Goal: Contribute content: Add original content to the website for others to see

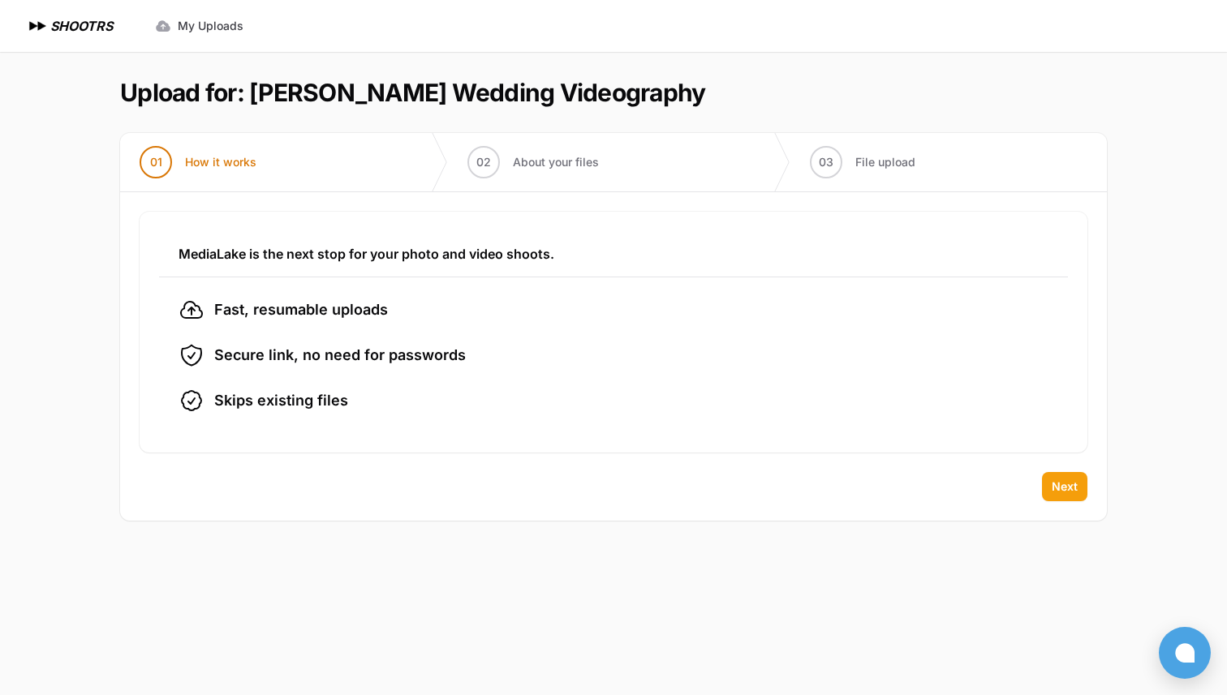
click at [1064, 494] on span "Next" at bounding box center [1065, 487] width 26 height 16
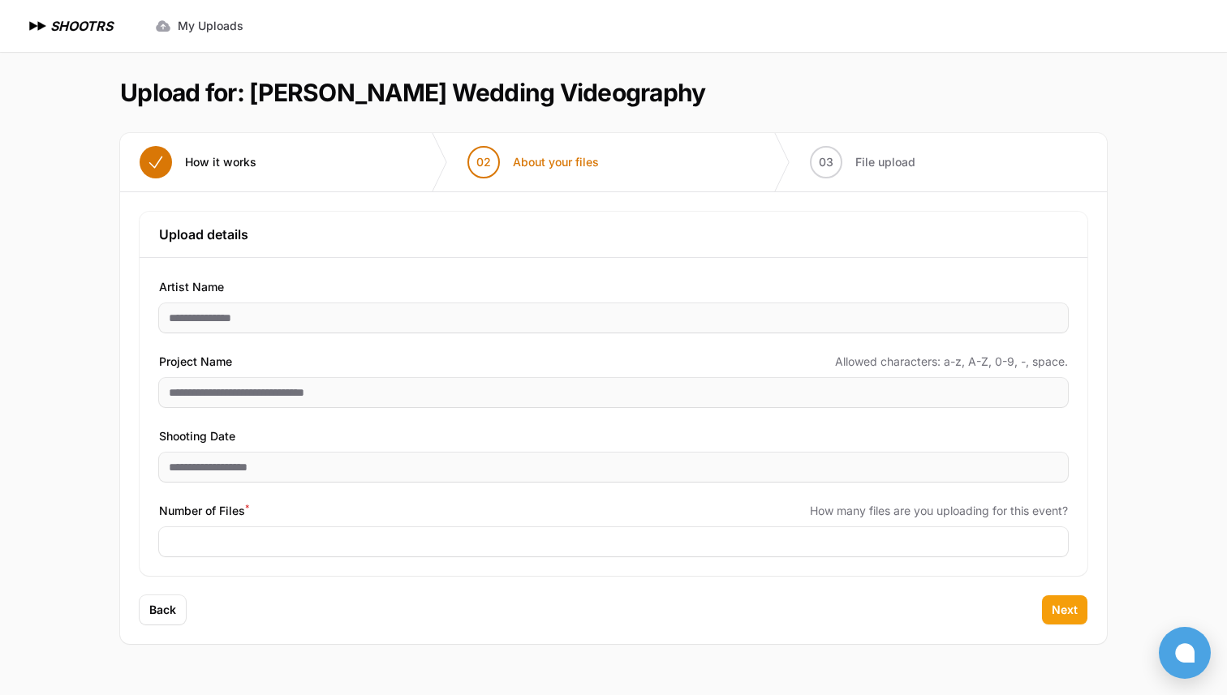
click at [1077, 622] on button "Next" at bounding box center [1064, 610] width 45 height 29
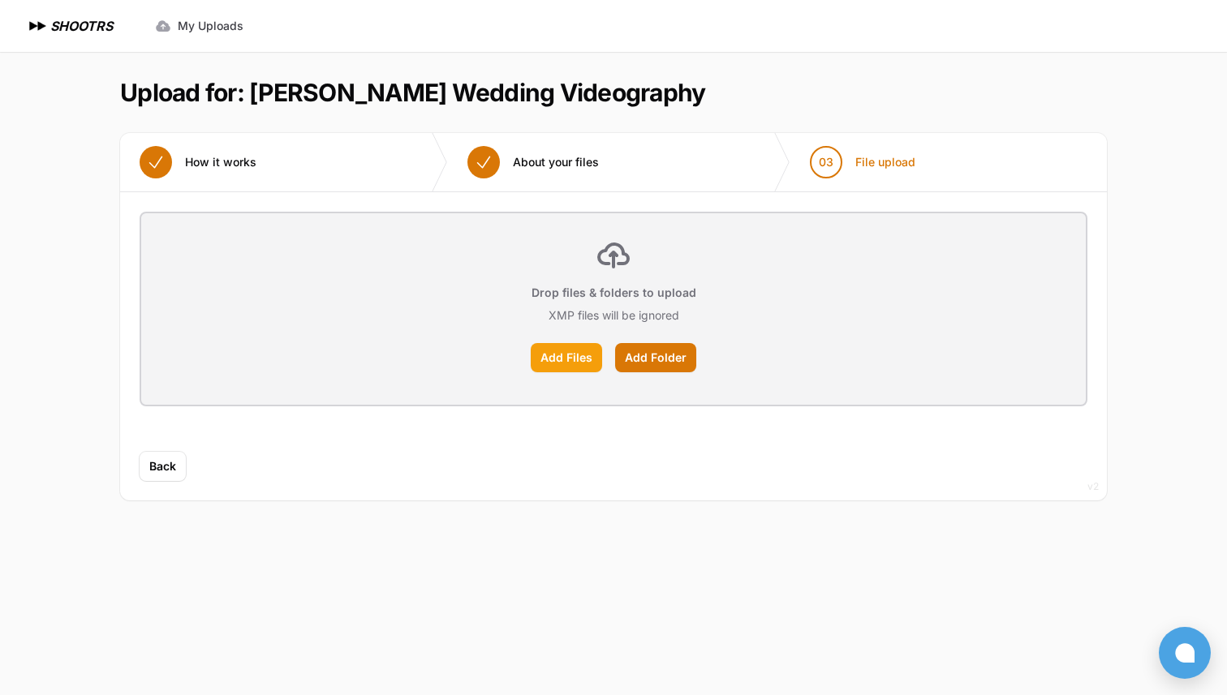
click at [580, 362] on label "Add Files" at bounding box center [566, 357] width 71 height 29
click at [0, 0] on input "Add Files" at bounding box center [0, 0] width 0 height 0
click at [673, 361] on label "Add Folder" at bounding box center [655, 357] width 81 height 29
click at [0, 0] on input "Add Folder" at bounding box center [0, 0] width 0 height 0
click at [573, 366] on label "Add Files" at bounding box center [566, 357] width 71 height 29
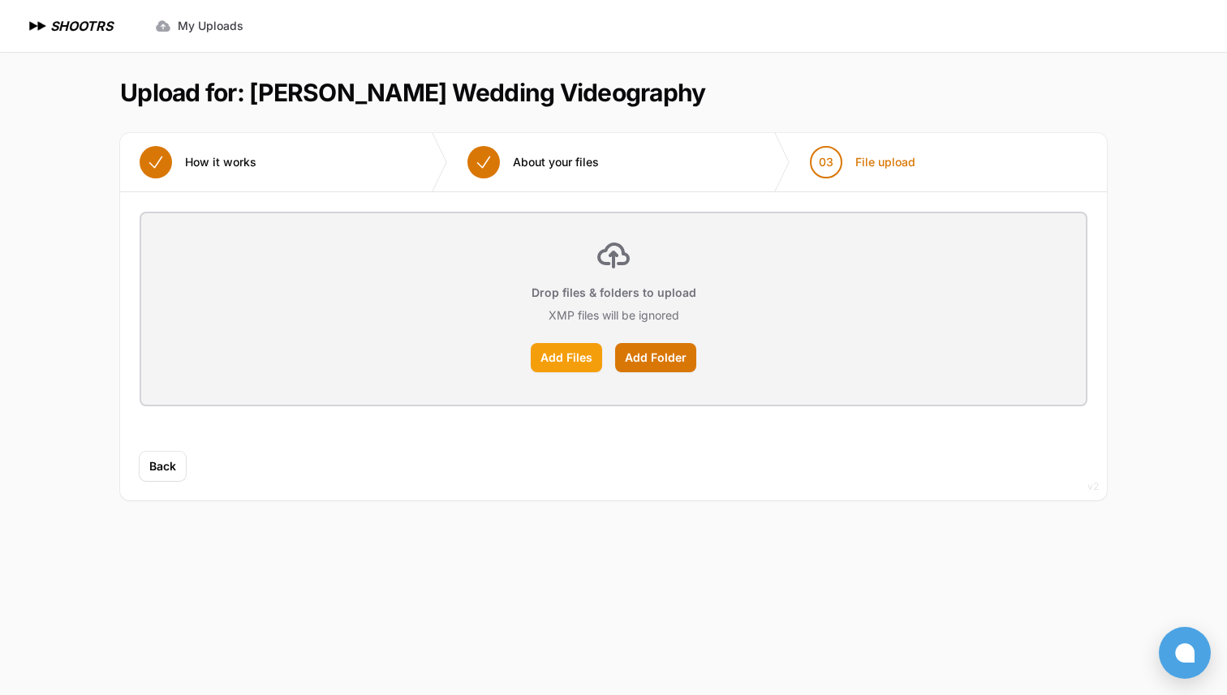
click at [0, 0] on input "Add Files" at bounding box center [0, 0] width 0 height 0
click at [662, 365] on label "Add Folder" at bounding box center [655, 357] width 81 height 29
click at [0, 0] on input "Add Folder" at bounding box center [0, 0] width 0 height 0
click at [562, 362] on label "Add Files" at bounding box center [566, 357] width 71 height 29
click at [0, 0] on input "Add Files" at bounding box center [0, 0] width 0 height 0
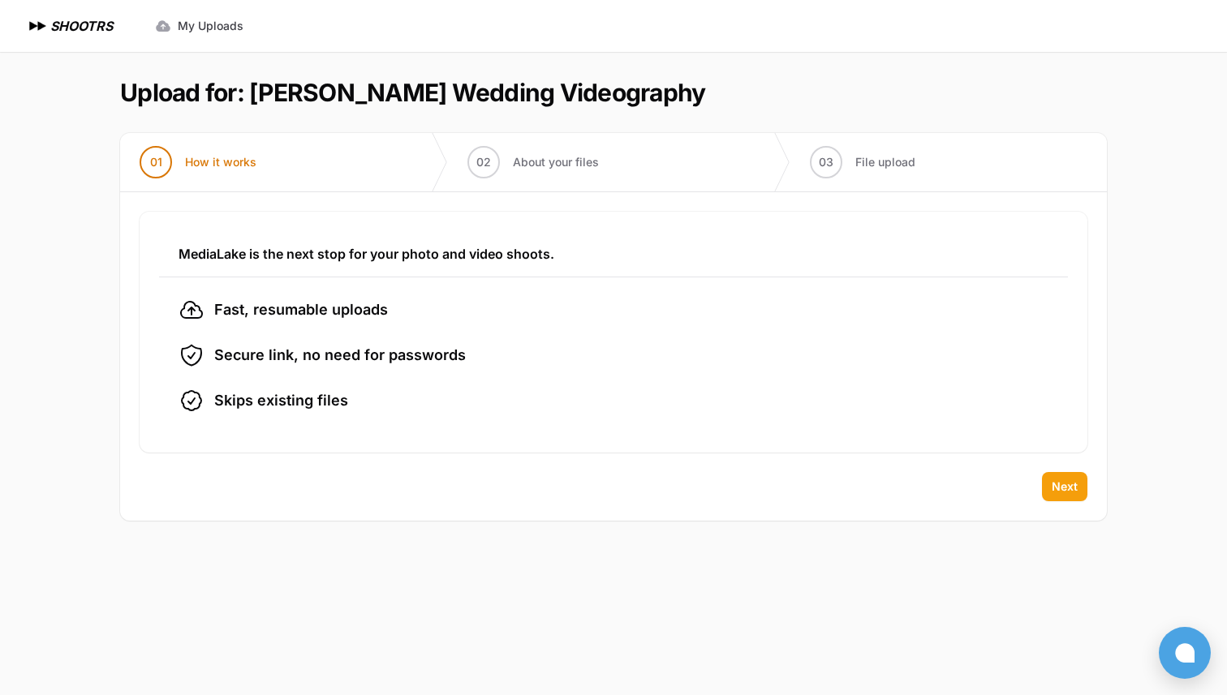
click at [1070, 491] on span "Next" at bounding box center [1065, 487] width 26 height 16
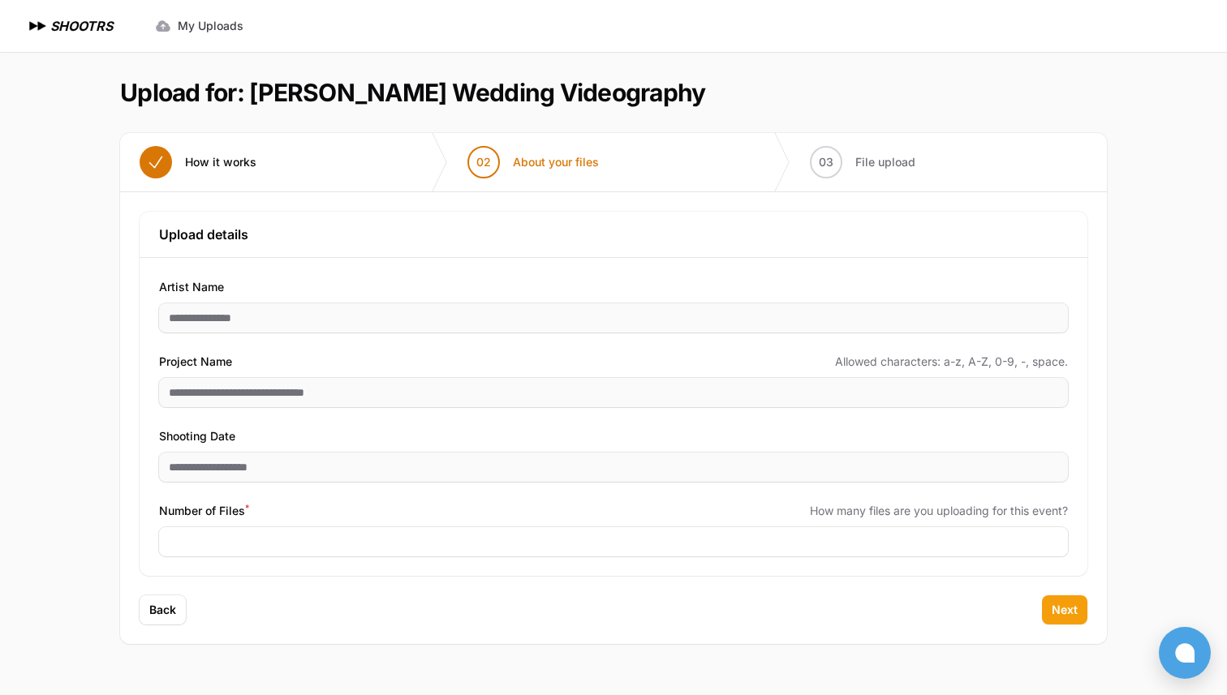
click at [1069, 622] on button "Next" at bounding box center [1064, 610] width 45 height 29
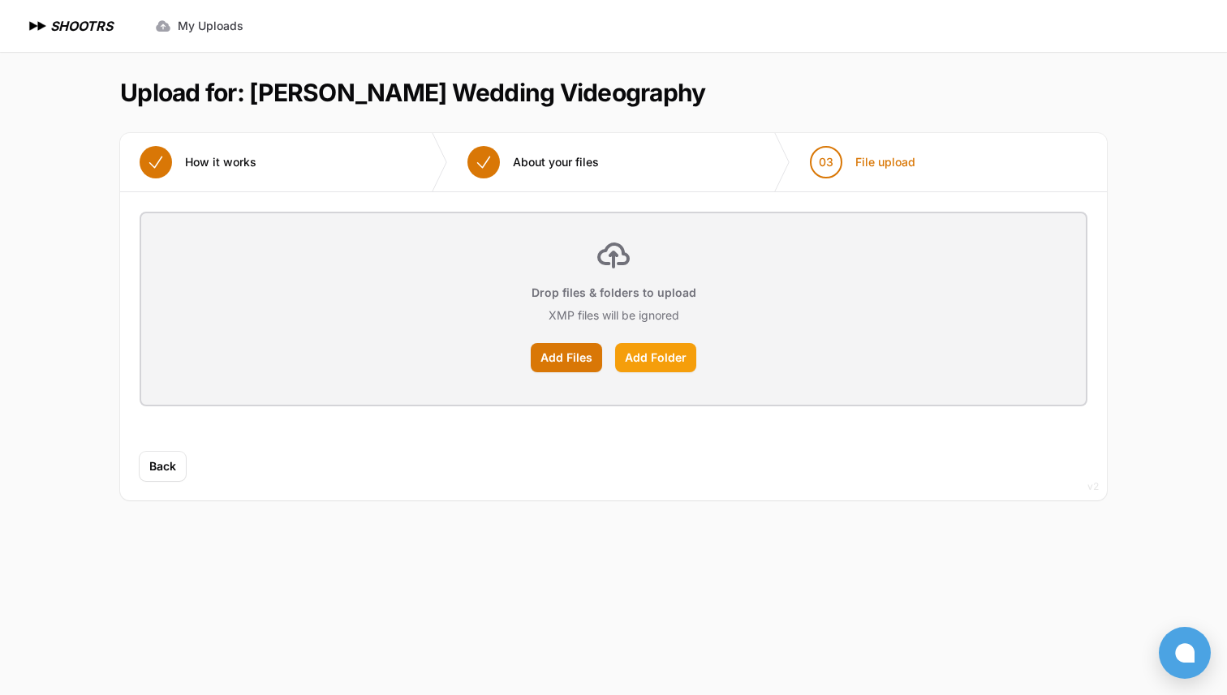
click at [648, 369] on label "Add Folder" at bounding box center [655, 357] width 81 height 29
click at [0, 0] on input "Add Folder" at bounding box center [0, 0] width 0 height 0
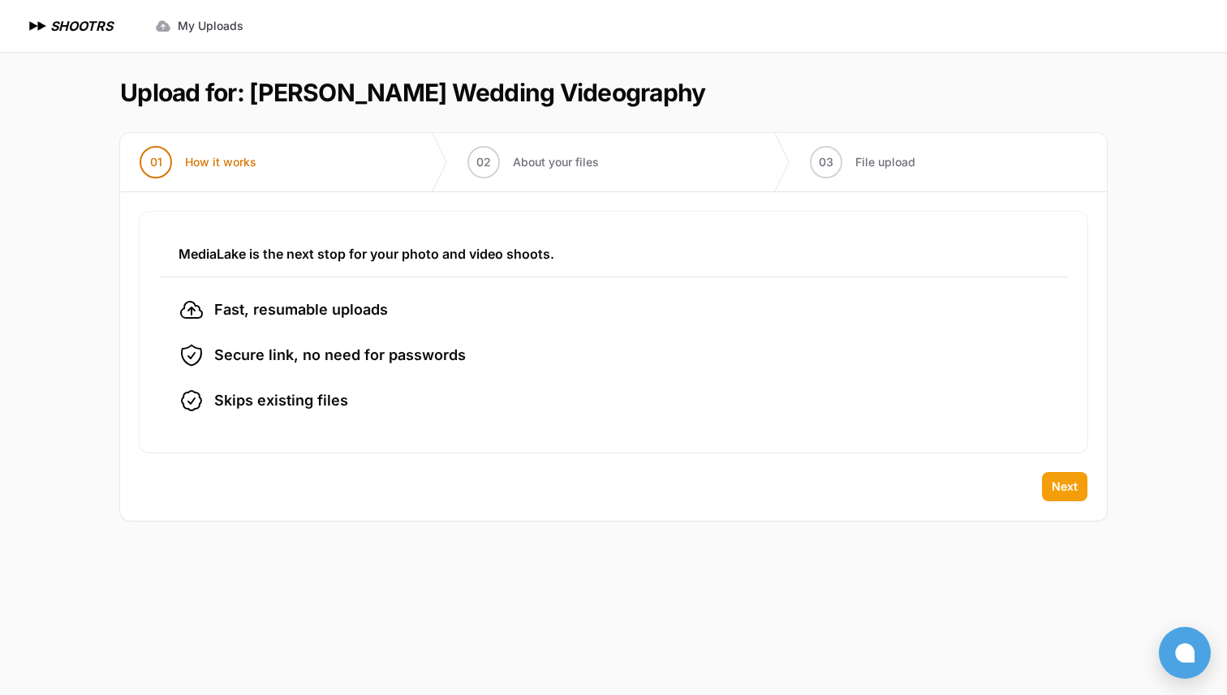
click at [1072, 495] on button "Next" at bounding box center [1064, 486] width 45 height 29
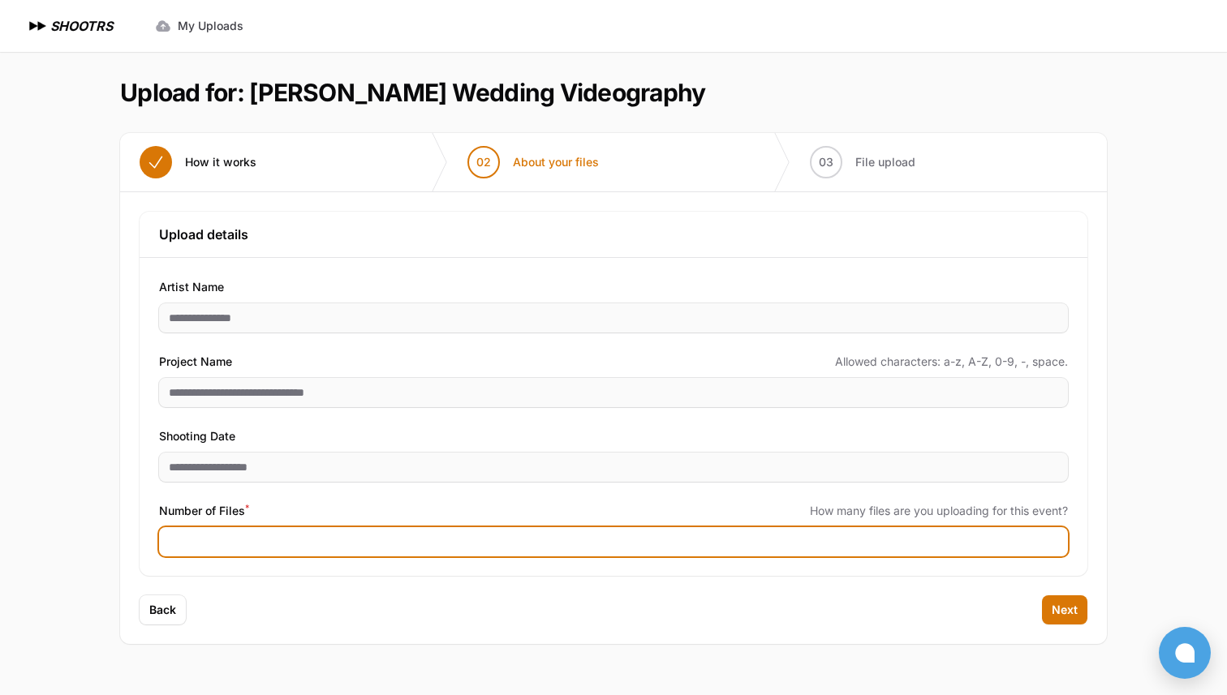
click at [383, 544] on input "*" at bounding box center [613, 541] width 909 height 29
type input "**"
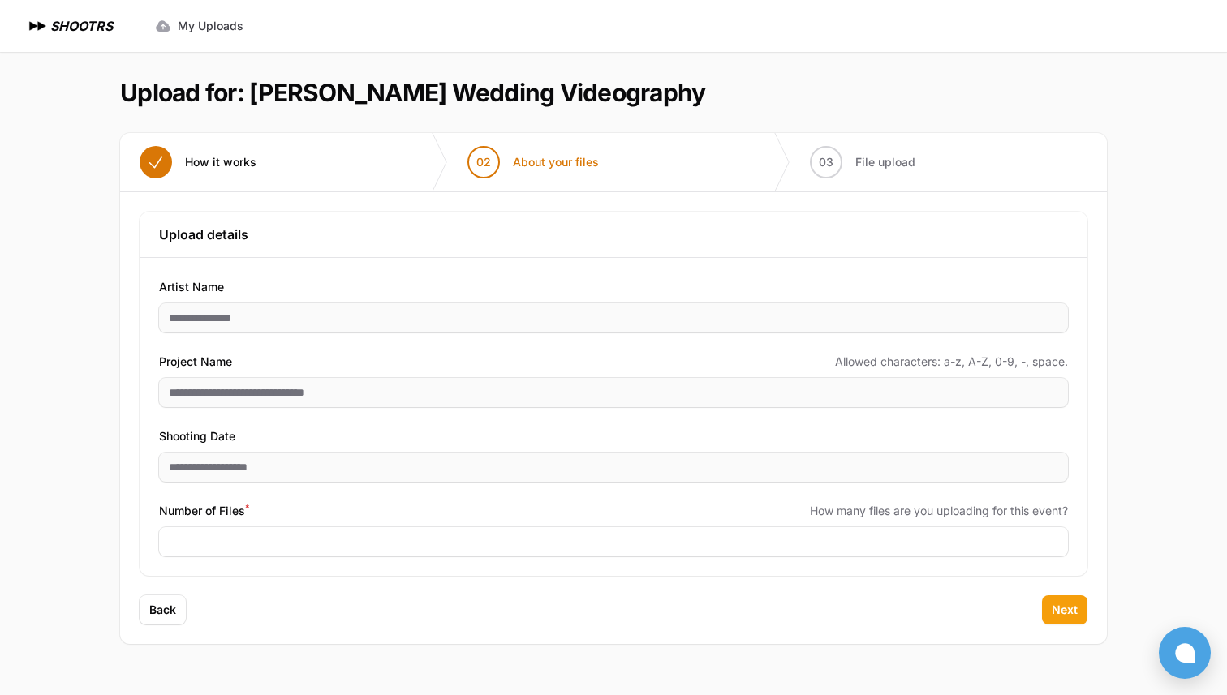
click at [1060, 618] on button "Next" at bounding box center [1064, 610] width 45 height 29
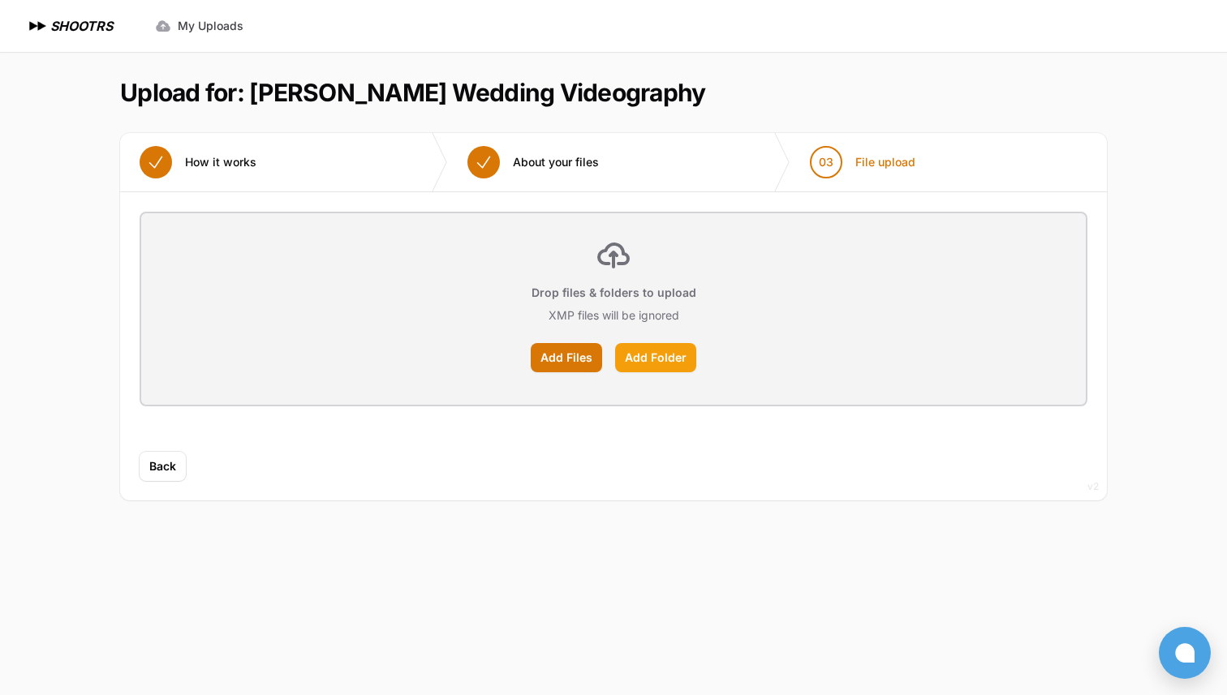
click at [671, 358] on label "Add Folder" at bounding box center [655, 357] width 81 height 29
click at [0, 0] on input "Add Folder" at bounding box center [0, 0] width 0 height 0
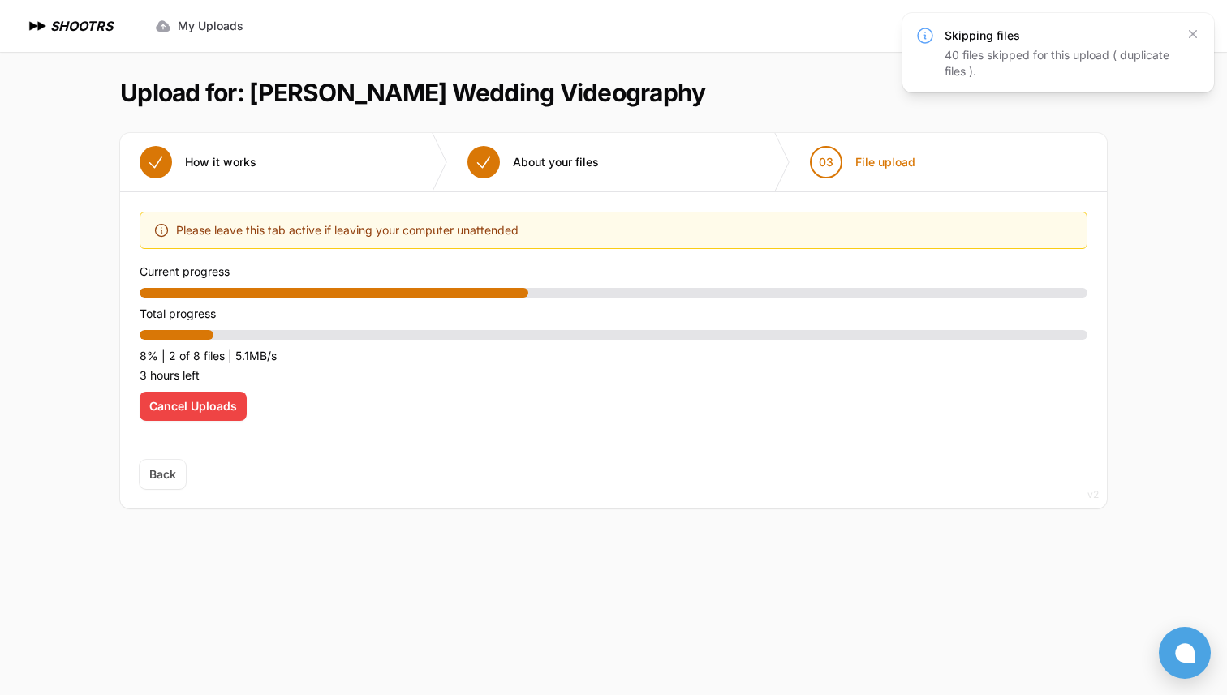
click at [181, 415] on button "Cancel Uploads" at bounding box center [193, 406] width 107 height 29
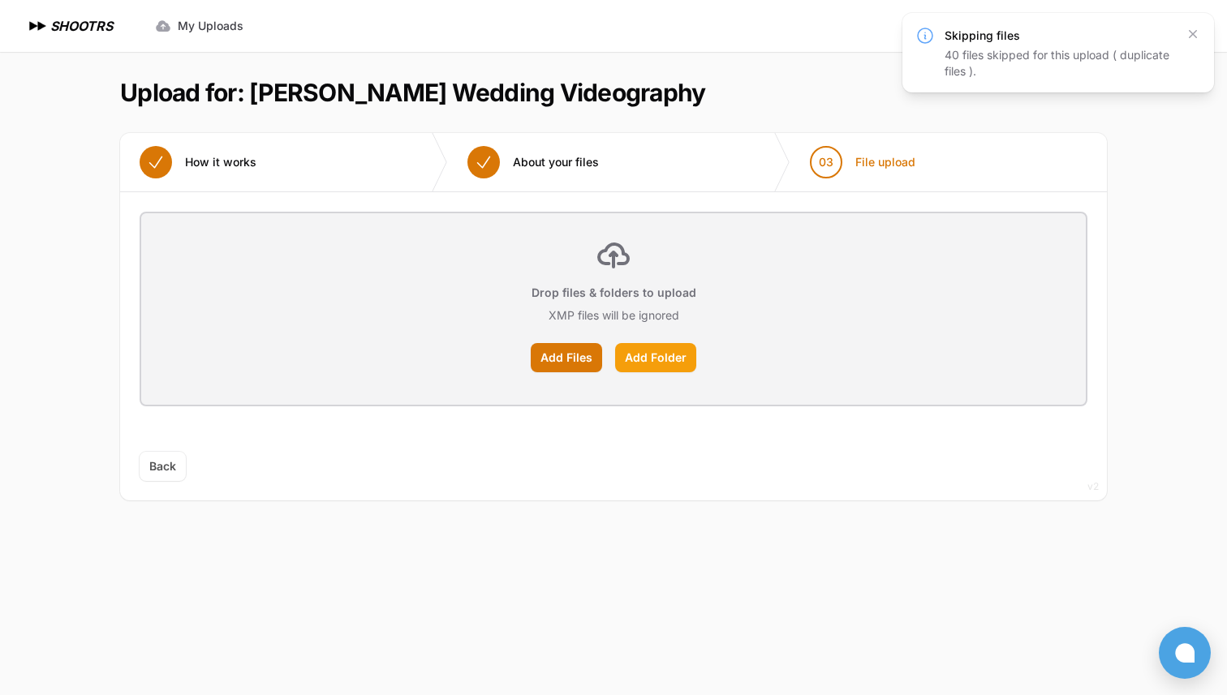
click at [687, 367] on label "Add Folder" at bounding box center [655, 357] width 81 height 29
click at [0, 0] on input "Add Folder" at bounding box center [0, 0] width 0 height 0
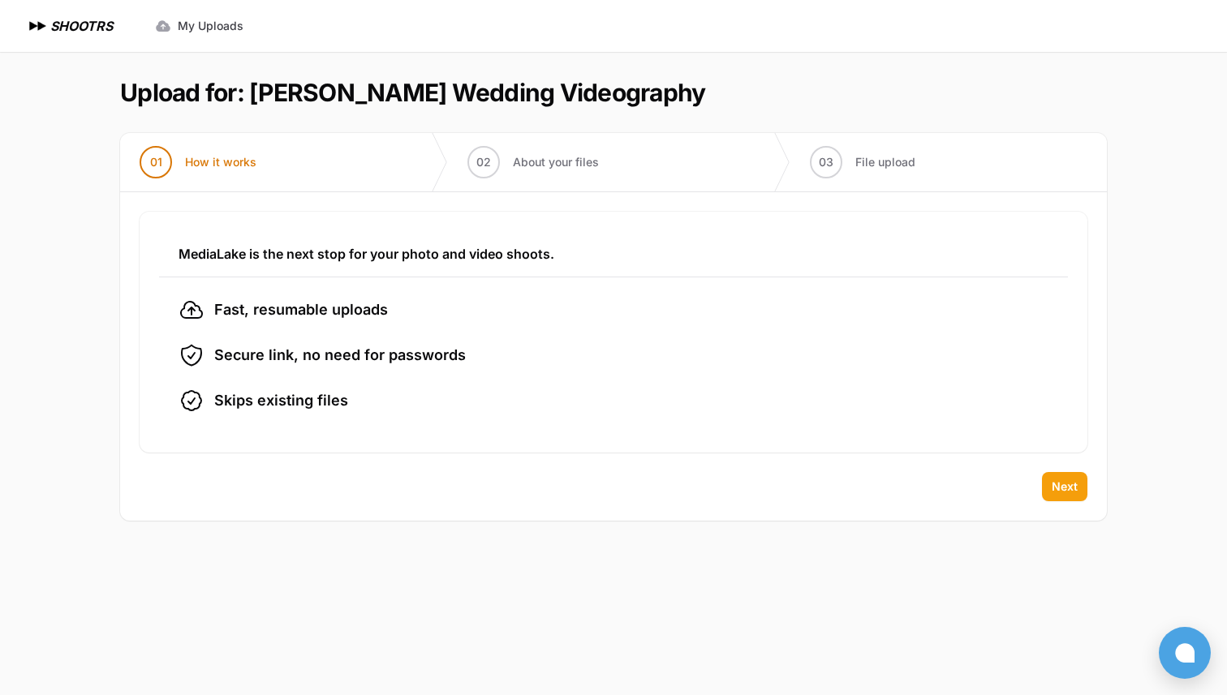
click at [1065, 485] on span "Next" at bounding box center [1065, 487] width 26 height 16
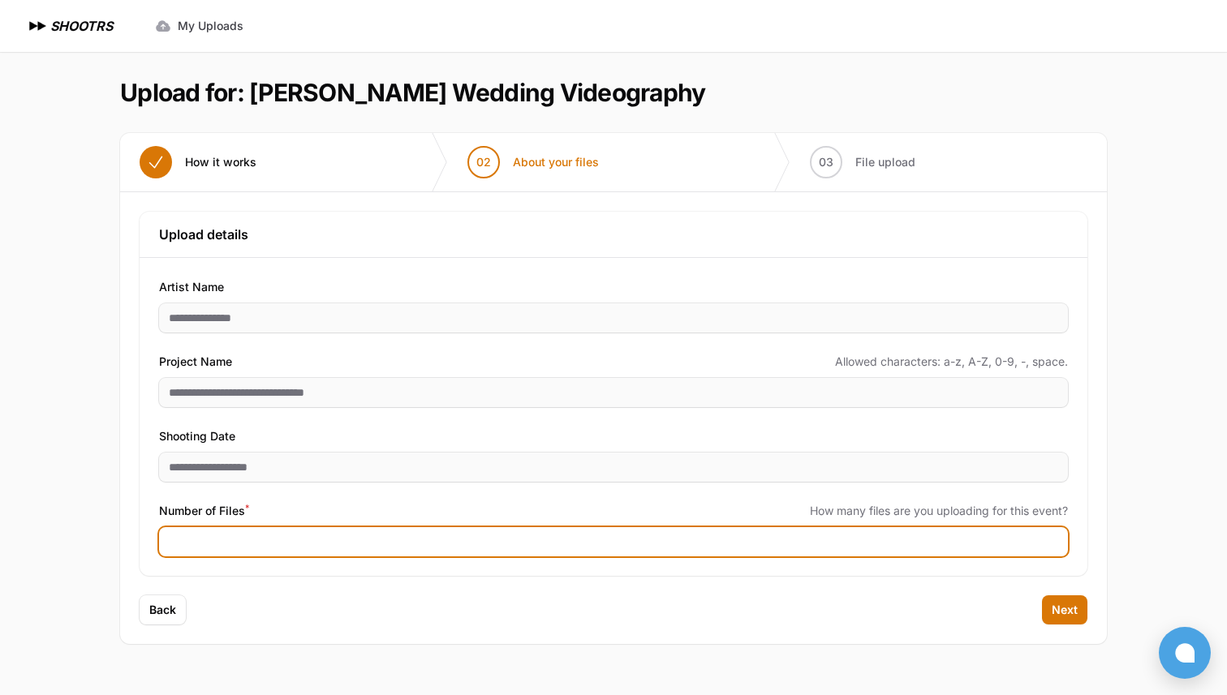
click at [682, 539] on input "**" at bounding box center [613, 541] width 909 height 29
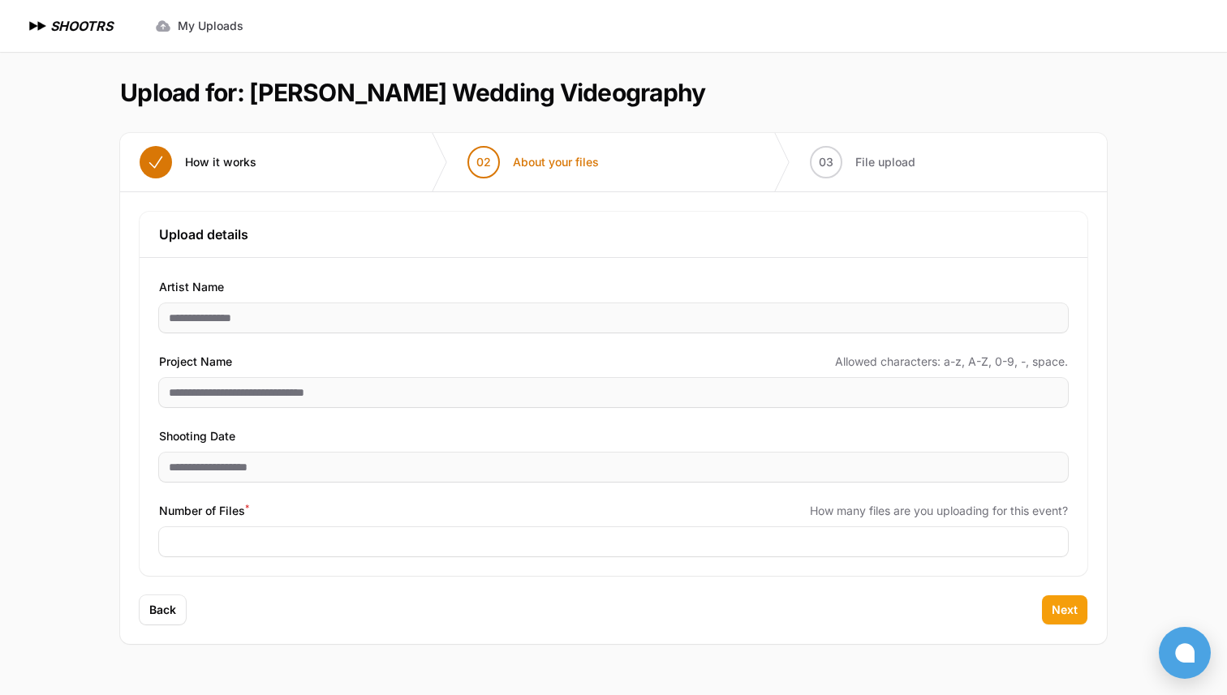
click at [1056, 616] on span "Next" at bounding box center [1065, 610] width 26 height 16
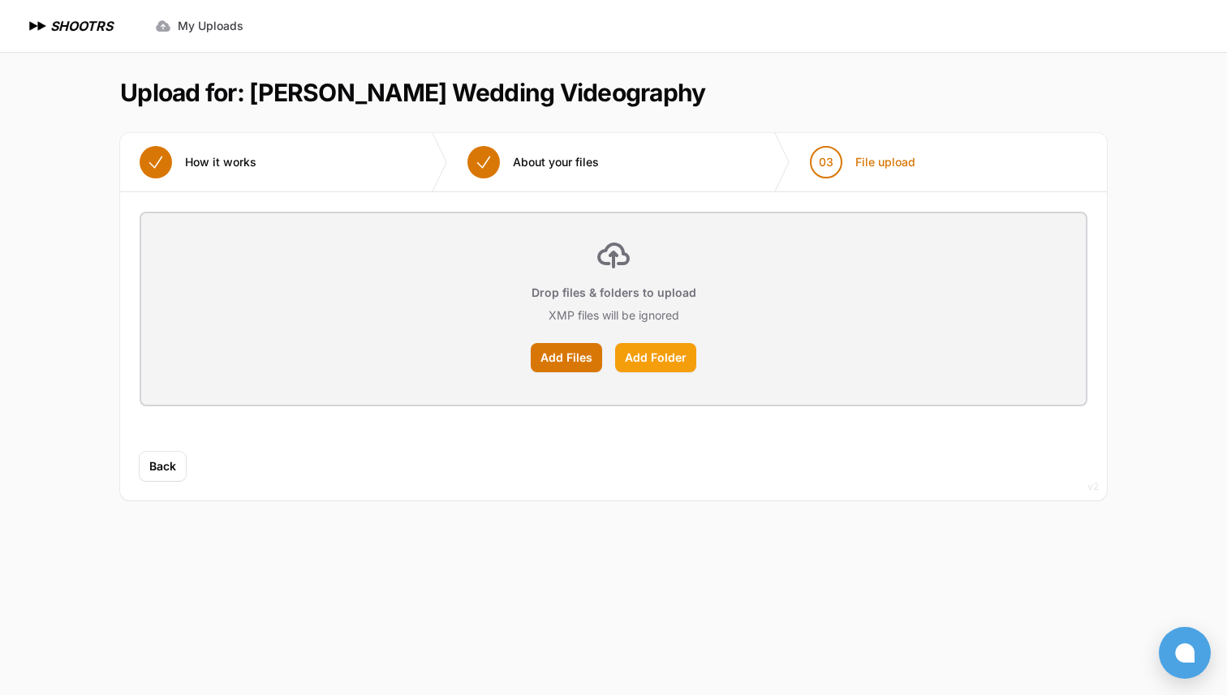
click at [668, 362] on label "Add Folder" at bounding box center [655, 357] width 81 height 29
click at [0, 0] on input "Add Folder" at bounding box center [0, 0] width 0 height 0
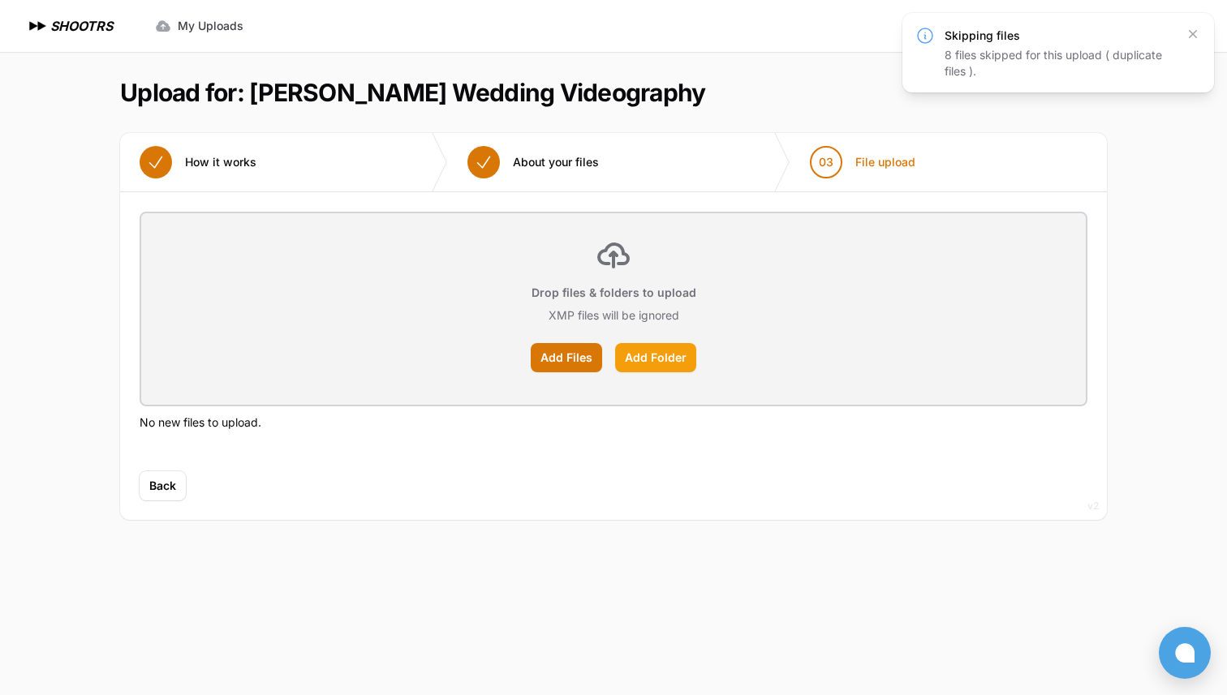
click at [673, 361] on label "Add Folder" at bounding box center [655, 357] width 81 height 29
click at [0, 0] on input "Add Folder" at bounding box center [0, 0] width 0 height 0
